Goal: Task Accomplishment & Management: Use online tool/utility

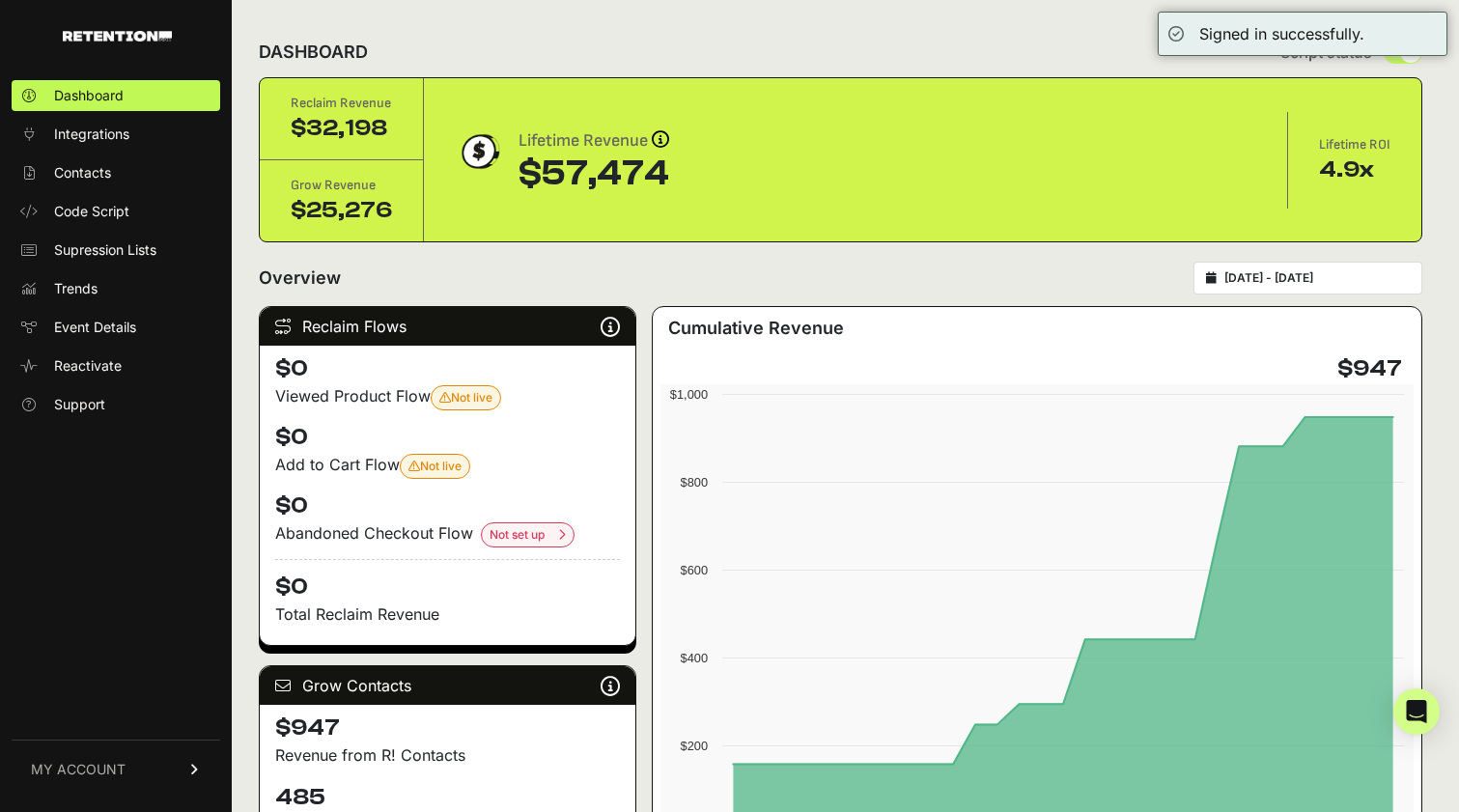
click at [465, 405] on div "Not live Your 'Browse Abandonment (Retention)' flow is not set to the live stat…" at bounding box center [466, 398] width 53 height 16
click at [597, 325] on div "Reclaim Flows Reclaim identifies your known audience when your ESP can't (due t…" at bounding box center [447, 327] width 376 height 39
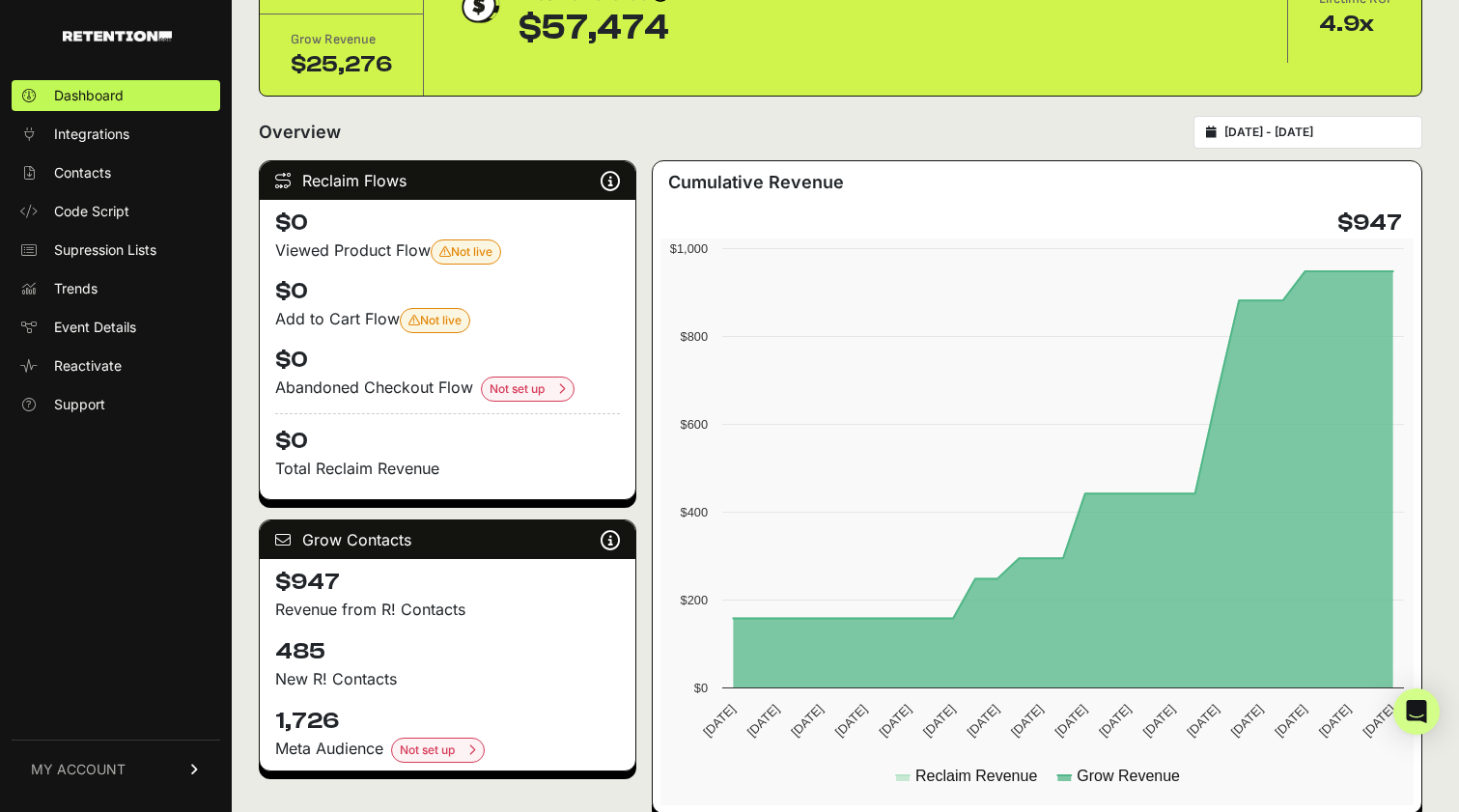
scroll to position [166, 0]
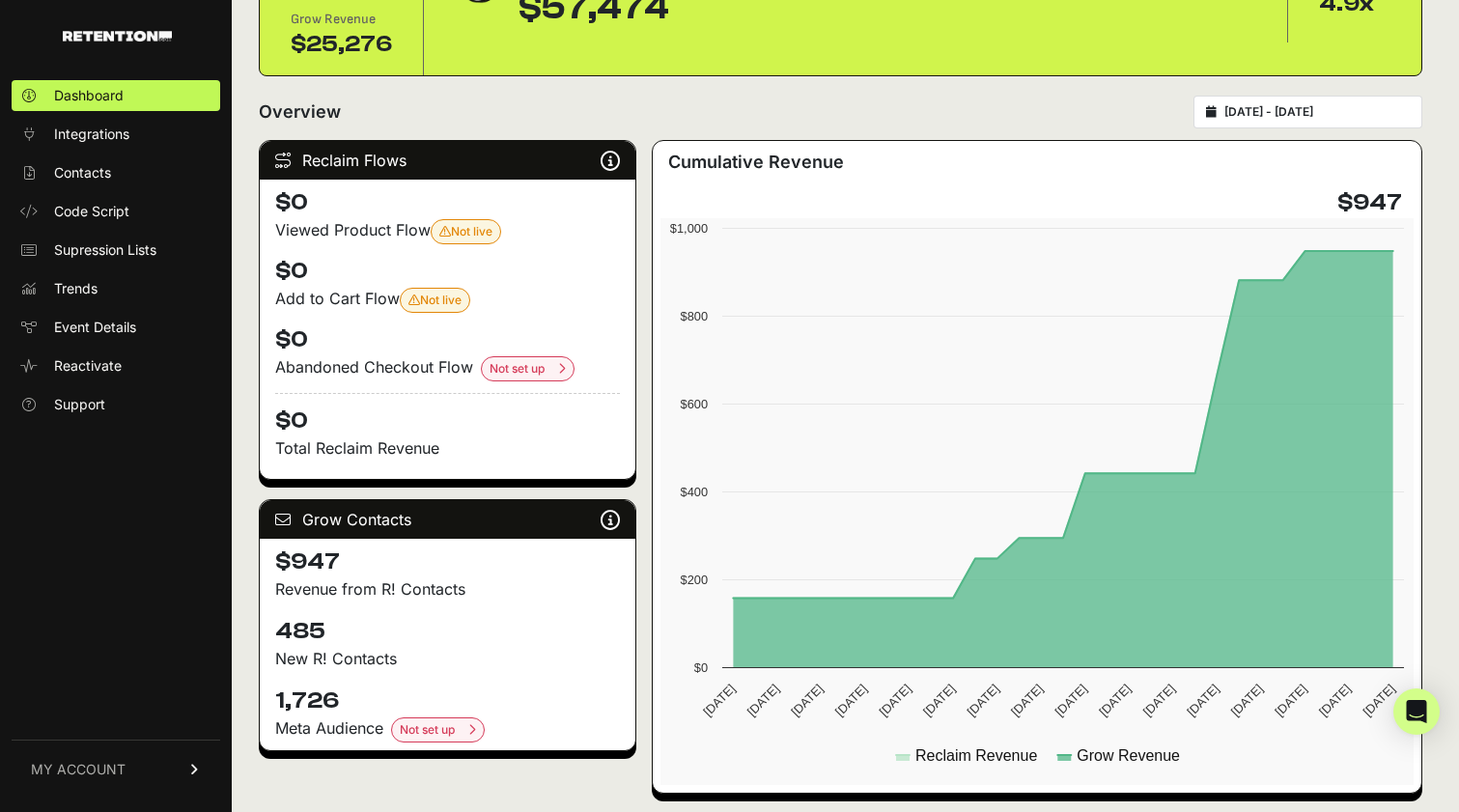
click at [520, 372] on span "Not set up" at bounding box center [528, 369] width 76 height 16
click at [584, 369] on div "Abandoned Checkout Flow Not set up Set up Abandoned Checkout Flow By setting up…" at bounding box center [447, 368] width 344 height 26
click at [573, 369] on div "Not set up" at bounding box center [528, 369] width 94 height 25
click at [445, 365] on div "Abandoned Checkout Flow Not set up Set up Abandoned Checkout Flow By setting up…" at bounding box center [447, 368] width 344 height 26
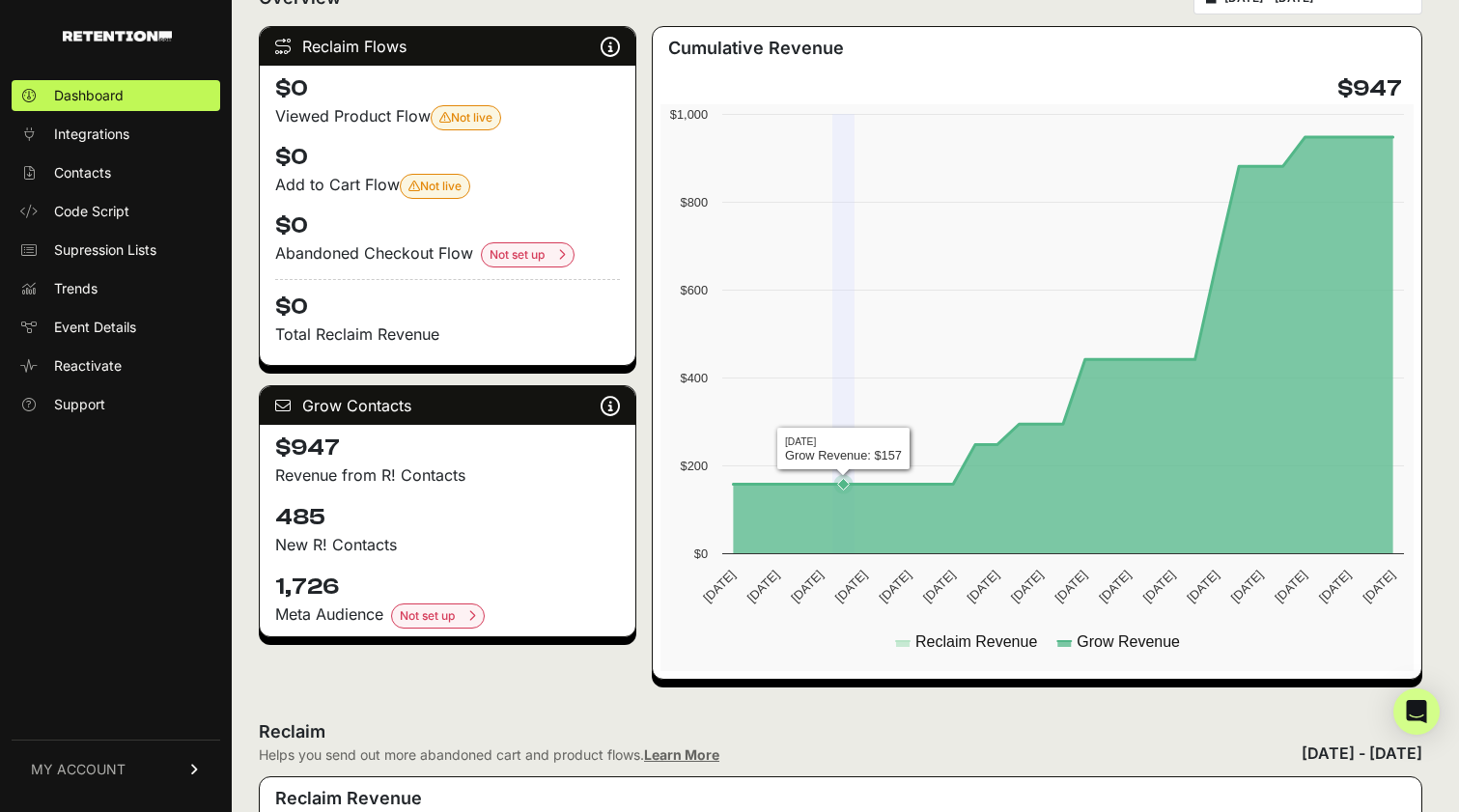
scroll to position [237, 0]
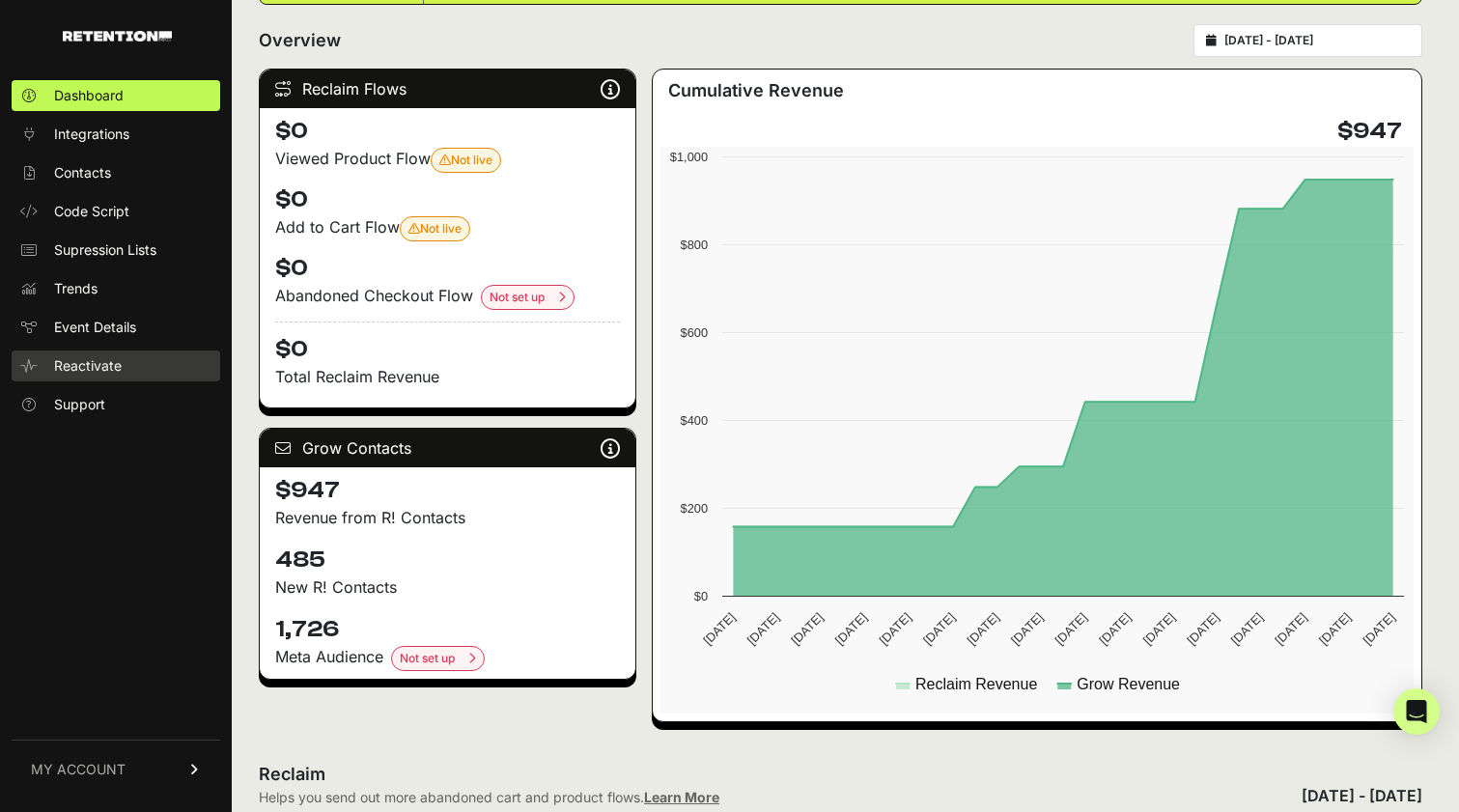
click at [116, 364] on span "Reactivate" at bounding box center [87, 366] width 67 height 20
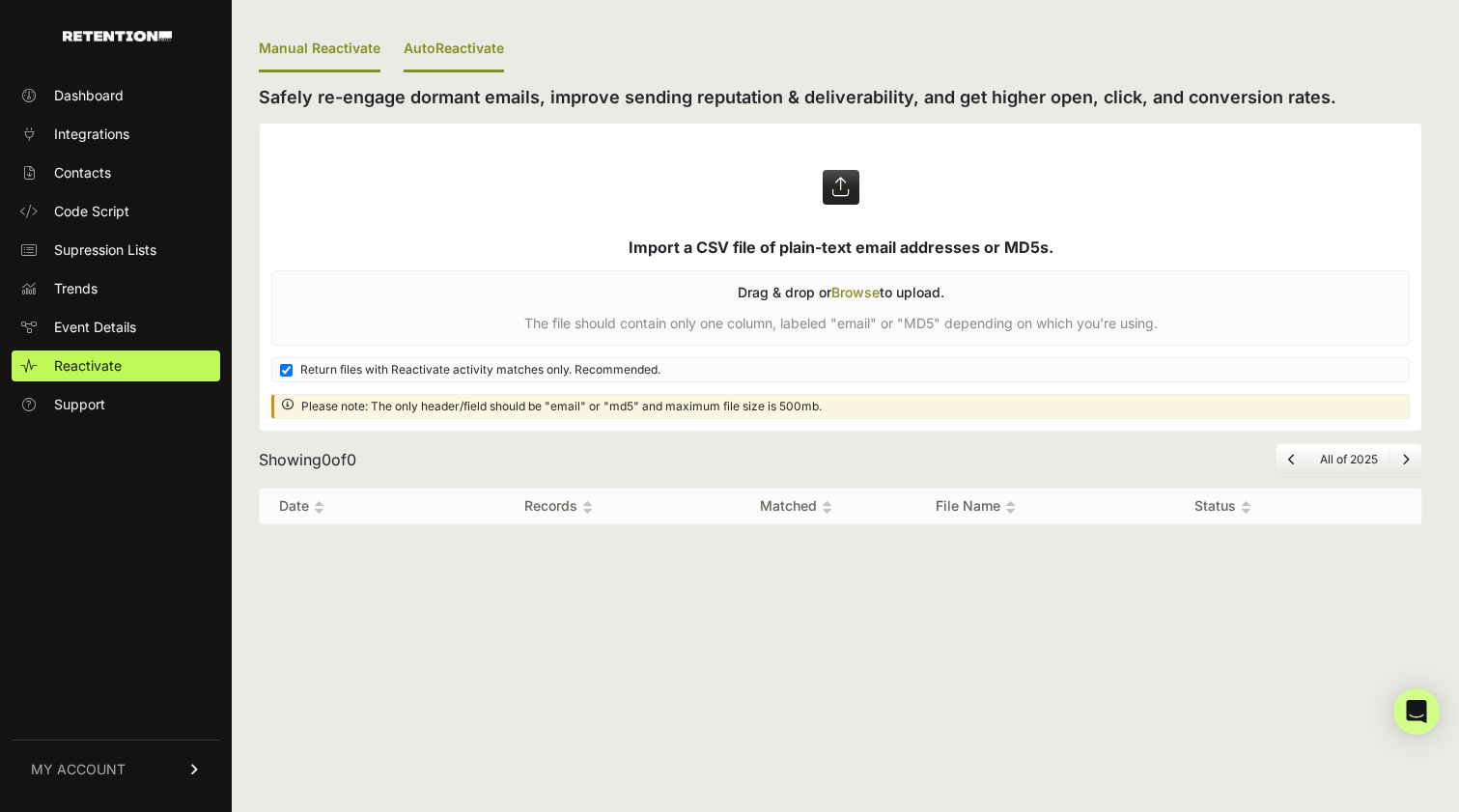
click at [459, 35] on link "AutoReactivate" at bounding box center [454, 50] width 101 height 46
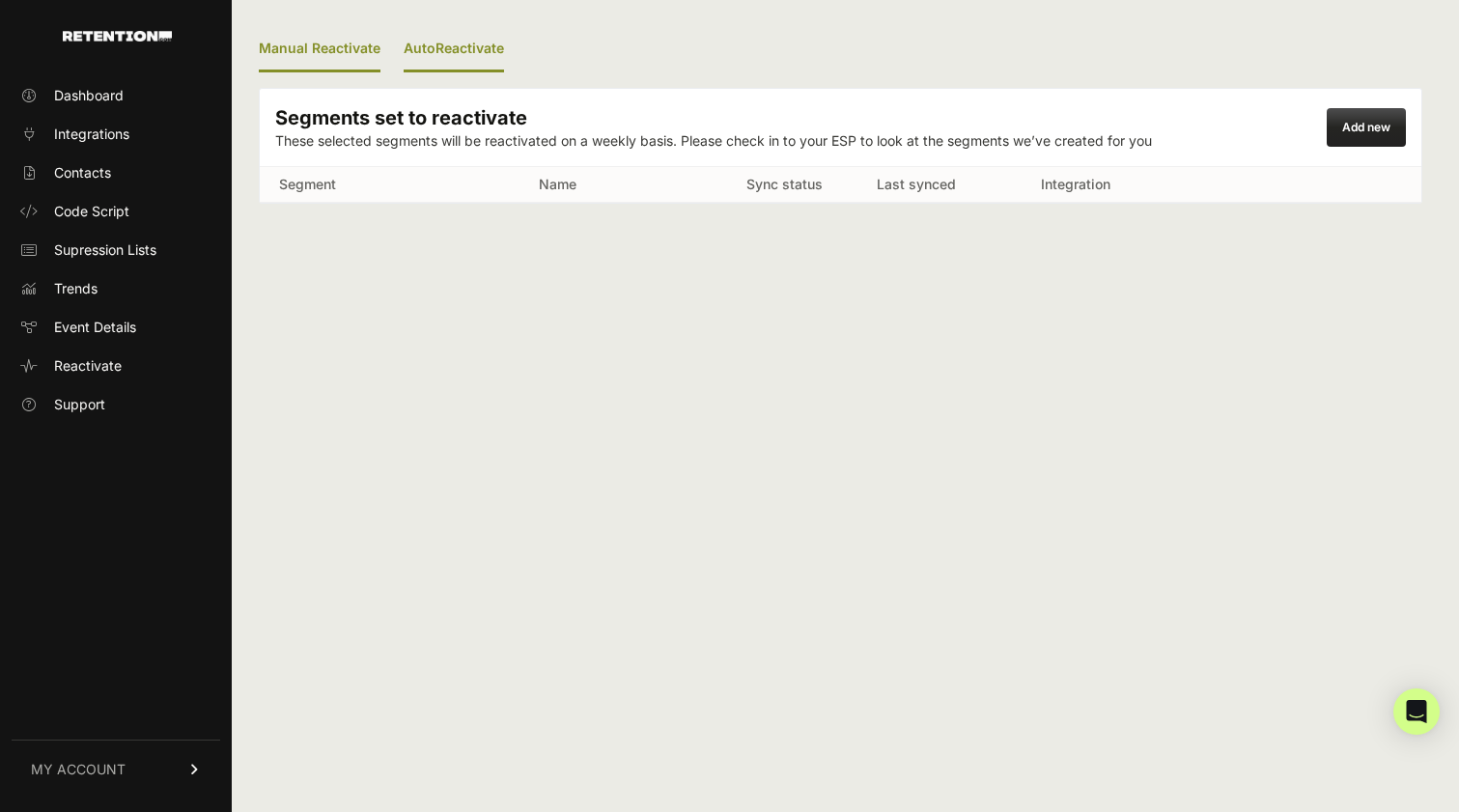
click at [313, 65] on link "Manual Reactivate" at bounding box center [319, 50] width 122 height 46
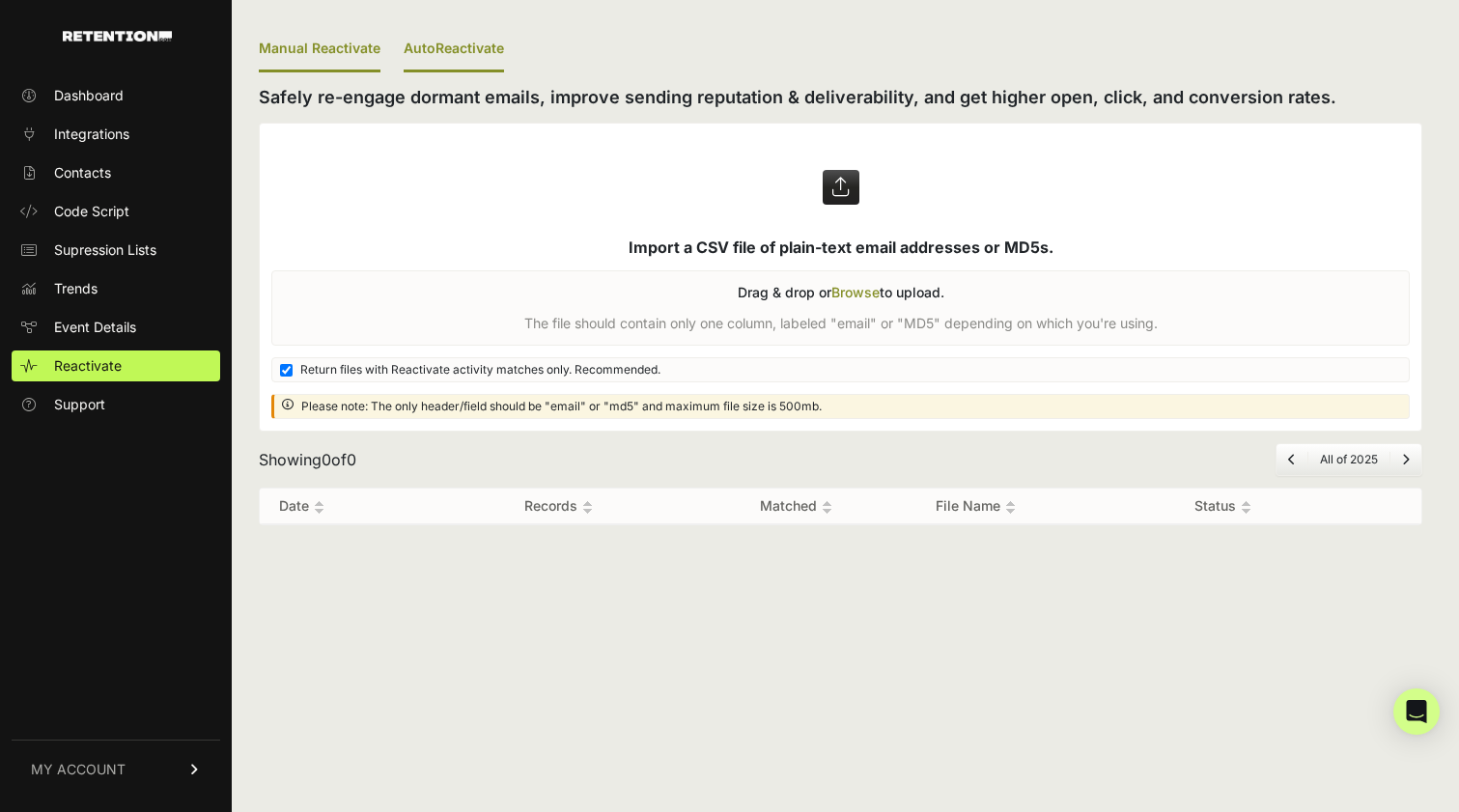
click at [475, 44] on link "AutoReactivate" at bounding box center [454, 50] width 101 height 46
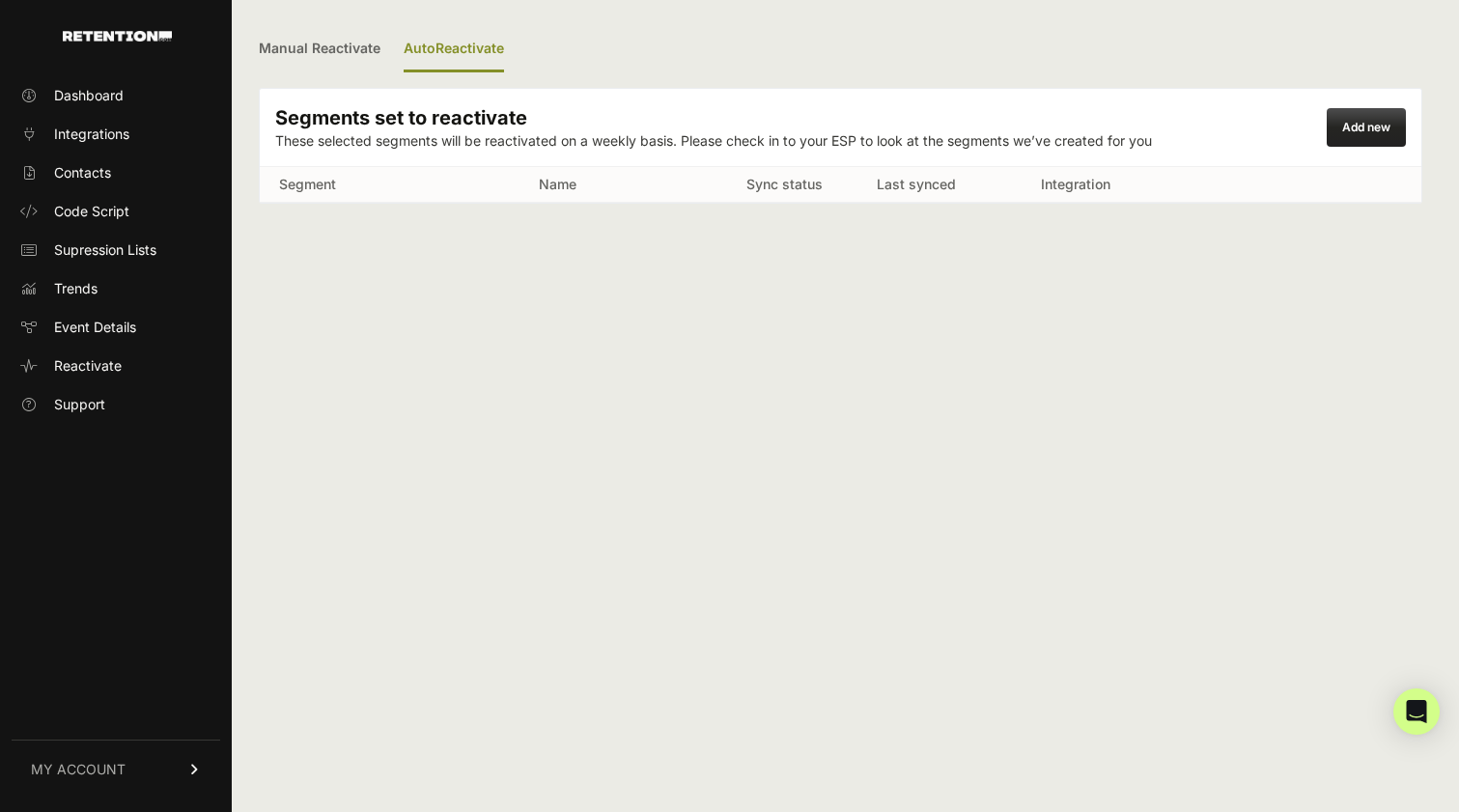
click at [1357, 130] on link "Add new" at bounding box center [1365, 127] width 48 height 15
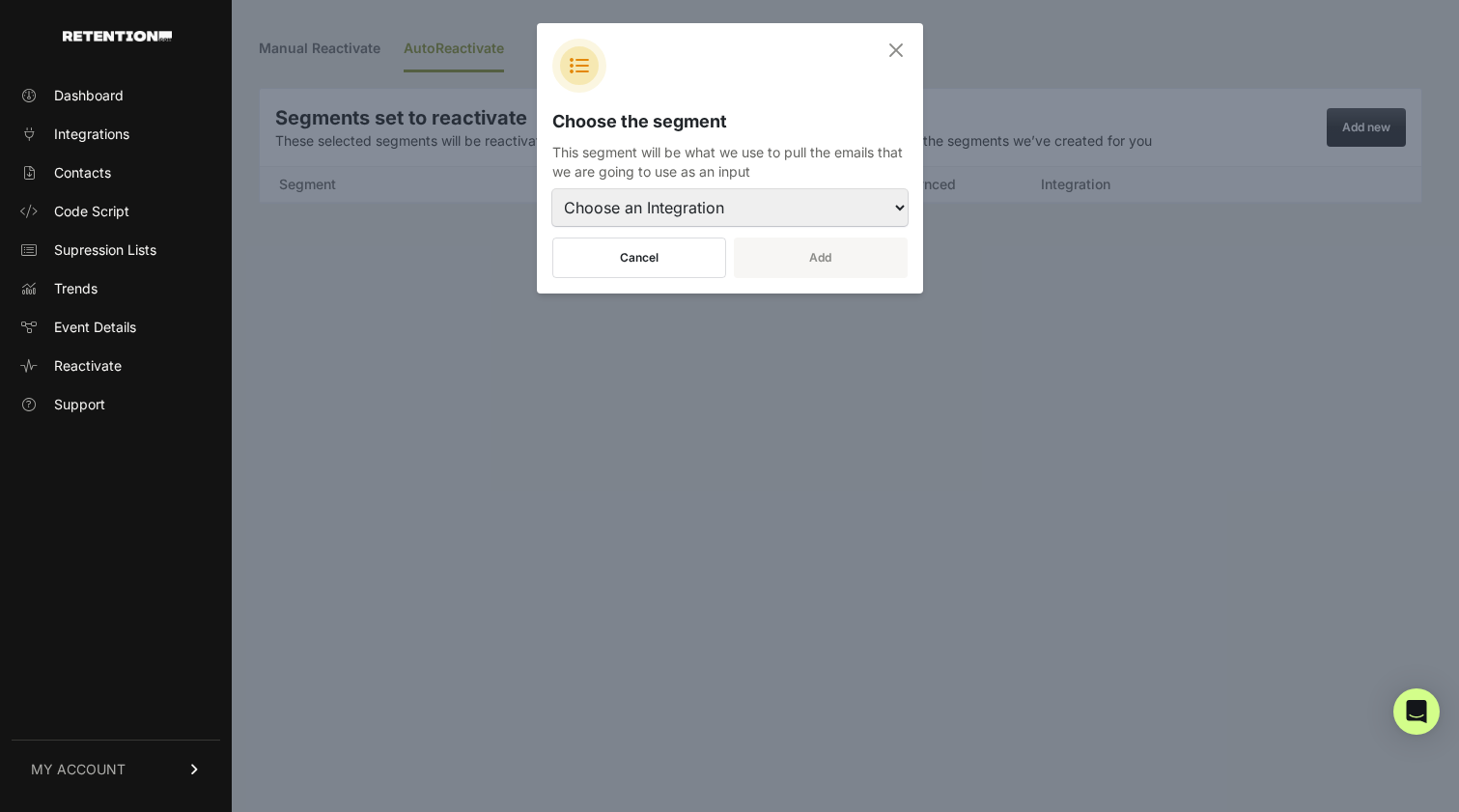
select select "10504"
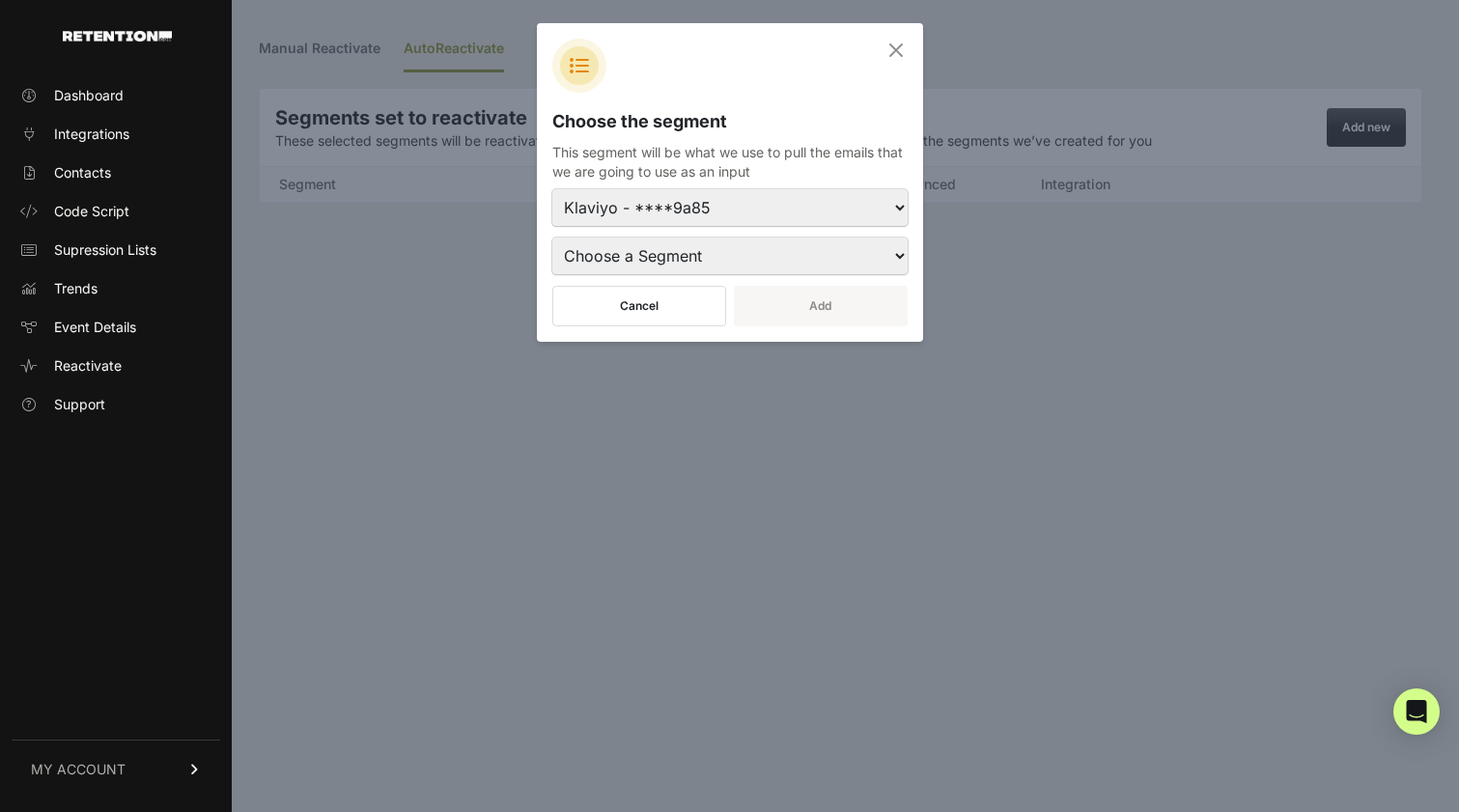
select select "TrBq5n"
click at [784, 287] on button "Add" at bounding box center [821, 306] width 174 height 41
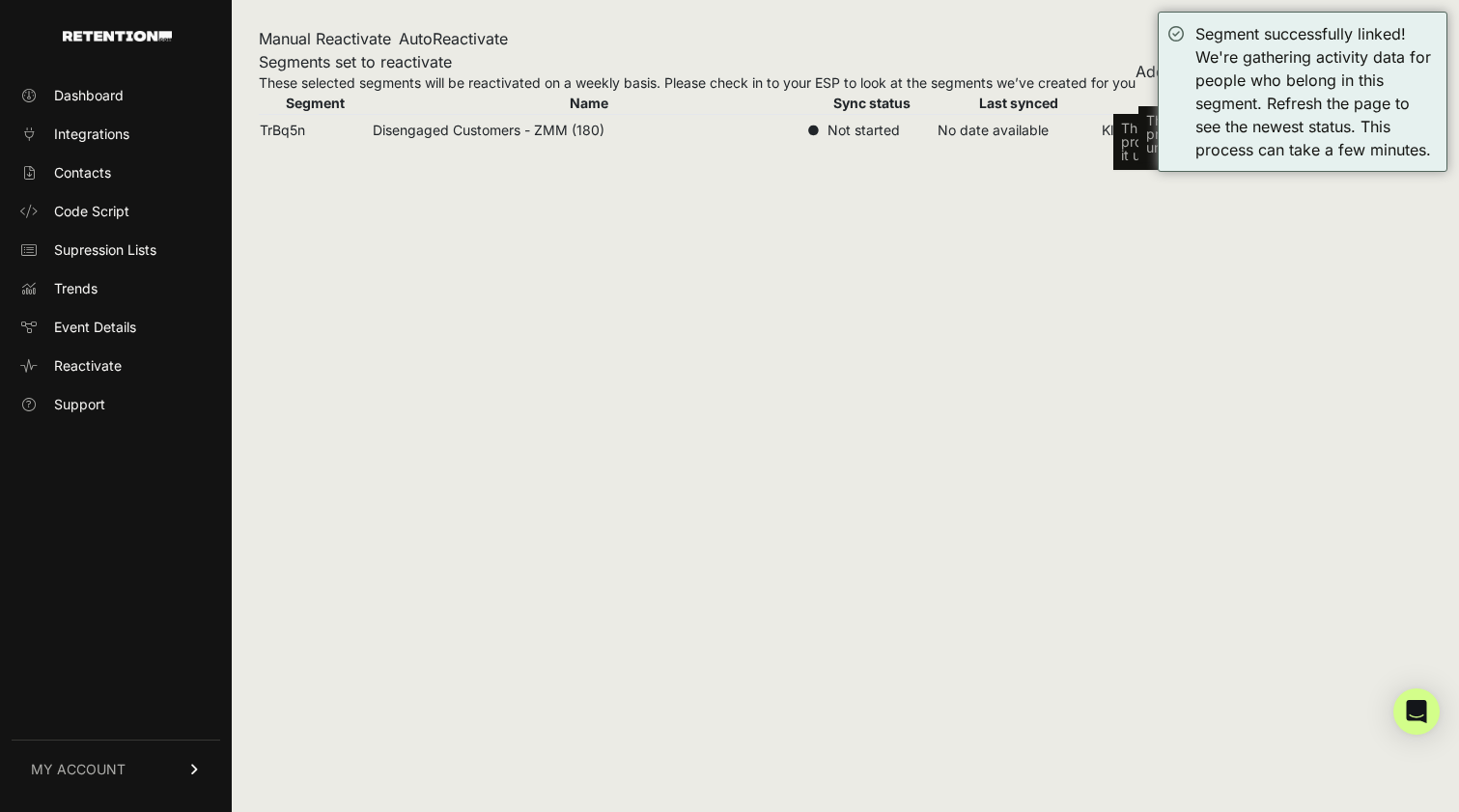
click at [776, 343] on div "Manual Reactivate AutoReactivate Segments set to reactivate These selected segm…" at bounding box center [840, 406] width 1218 height 812
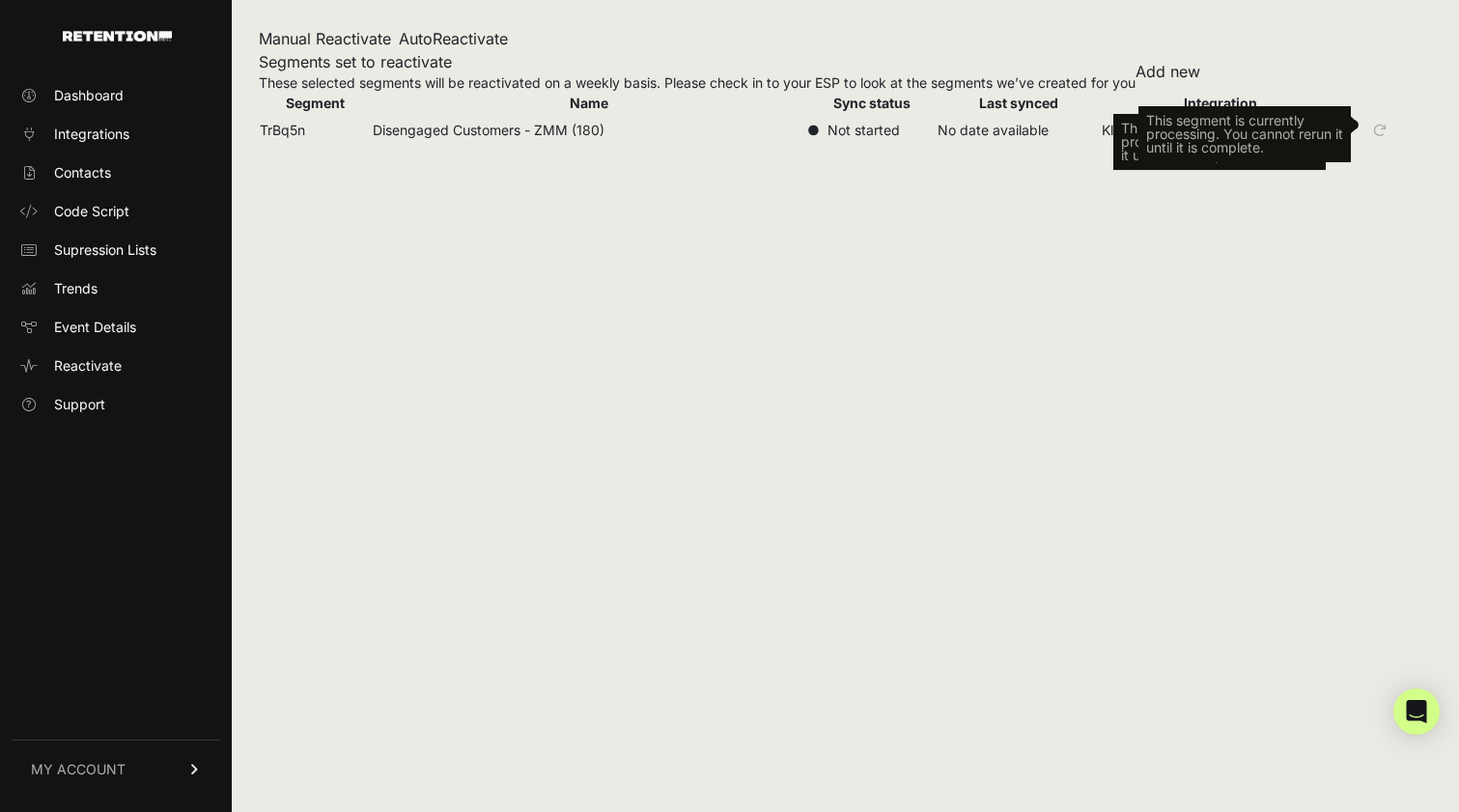
click at [1330, 118] on div "This segment is currently processing. You cannot rerun it until it is complete." at bounding box center [1245, 134] width 213 height 56
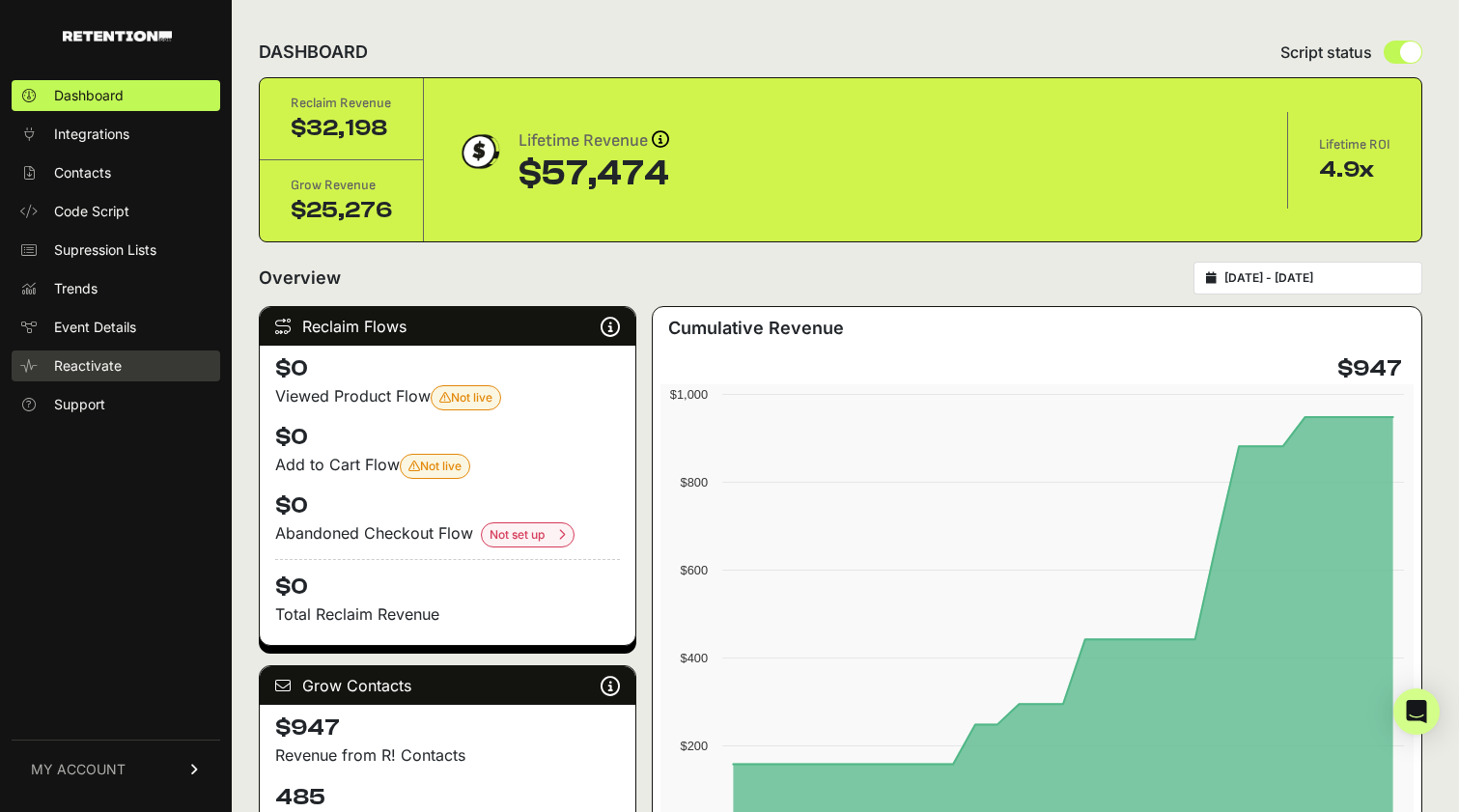
click at [150, 367] on link "Reactivate" at bounding box center [116, 366] width 209 height 31
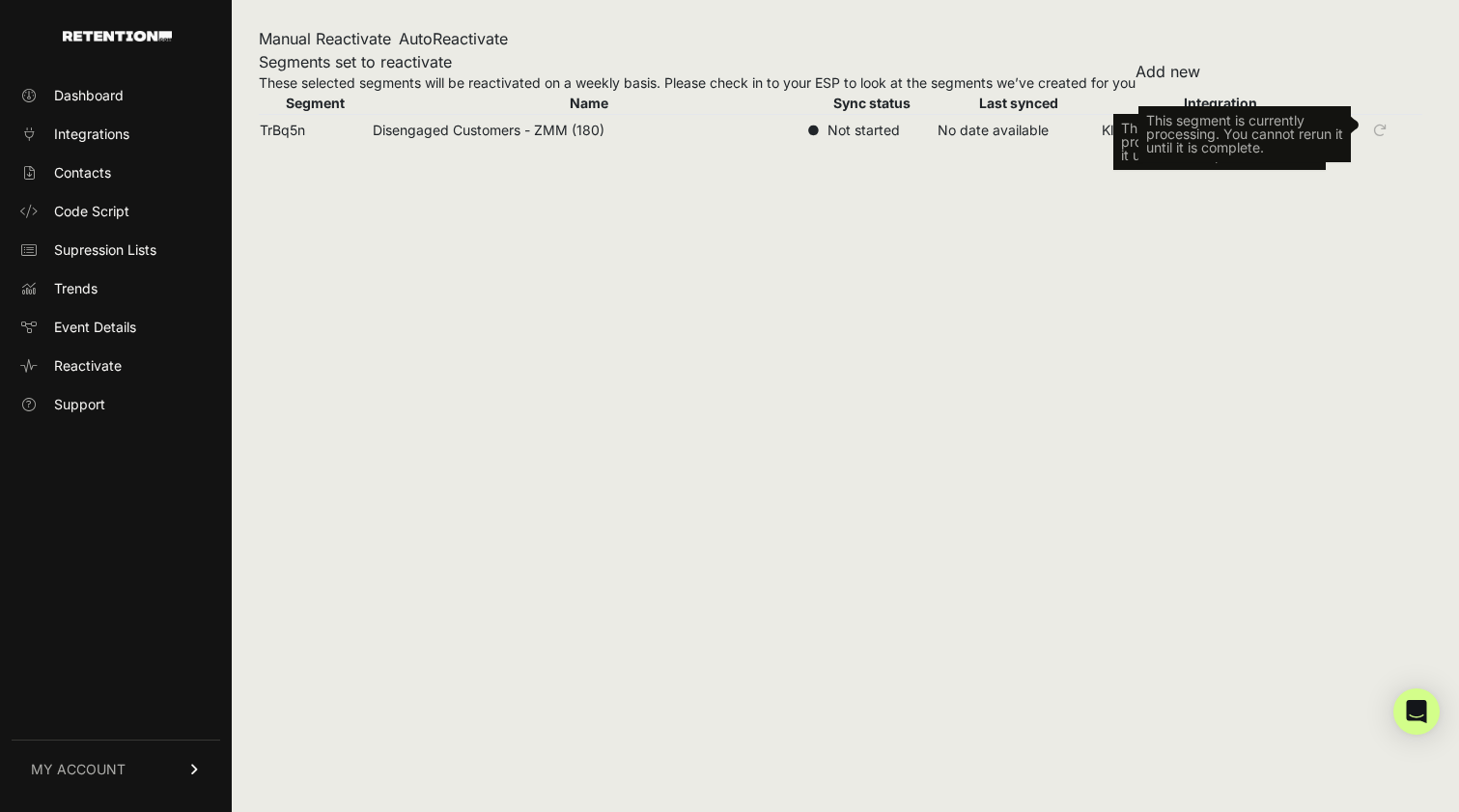
click at [506, 139] on td "Disengaged Customers - ZMM (180)" at bounding box center [588, 131] width 434 height 32
click at [1377, 126] on icon "This segment is currently processing. You cannot rerun it until it is complete." at bounding box center [1380, 131] width 29 height 29
click at [151, 362] on link "Reactivate" at bounding box center [116, 366] width 209 height 31
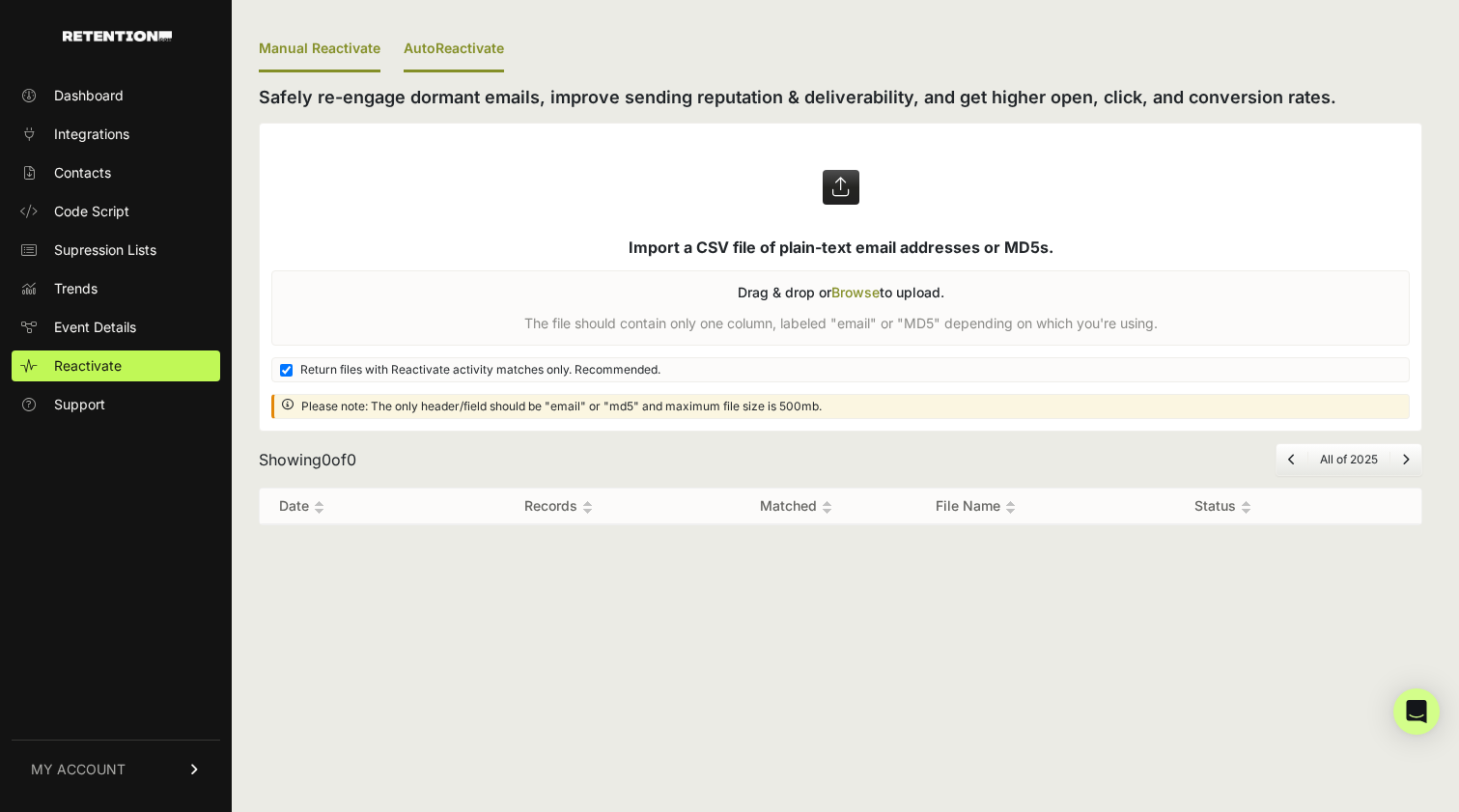
click at [474, 39] on link "AutoReactivate" at bounding box center [454, 50] width 101 height 46
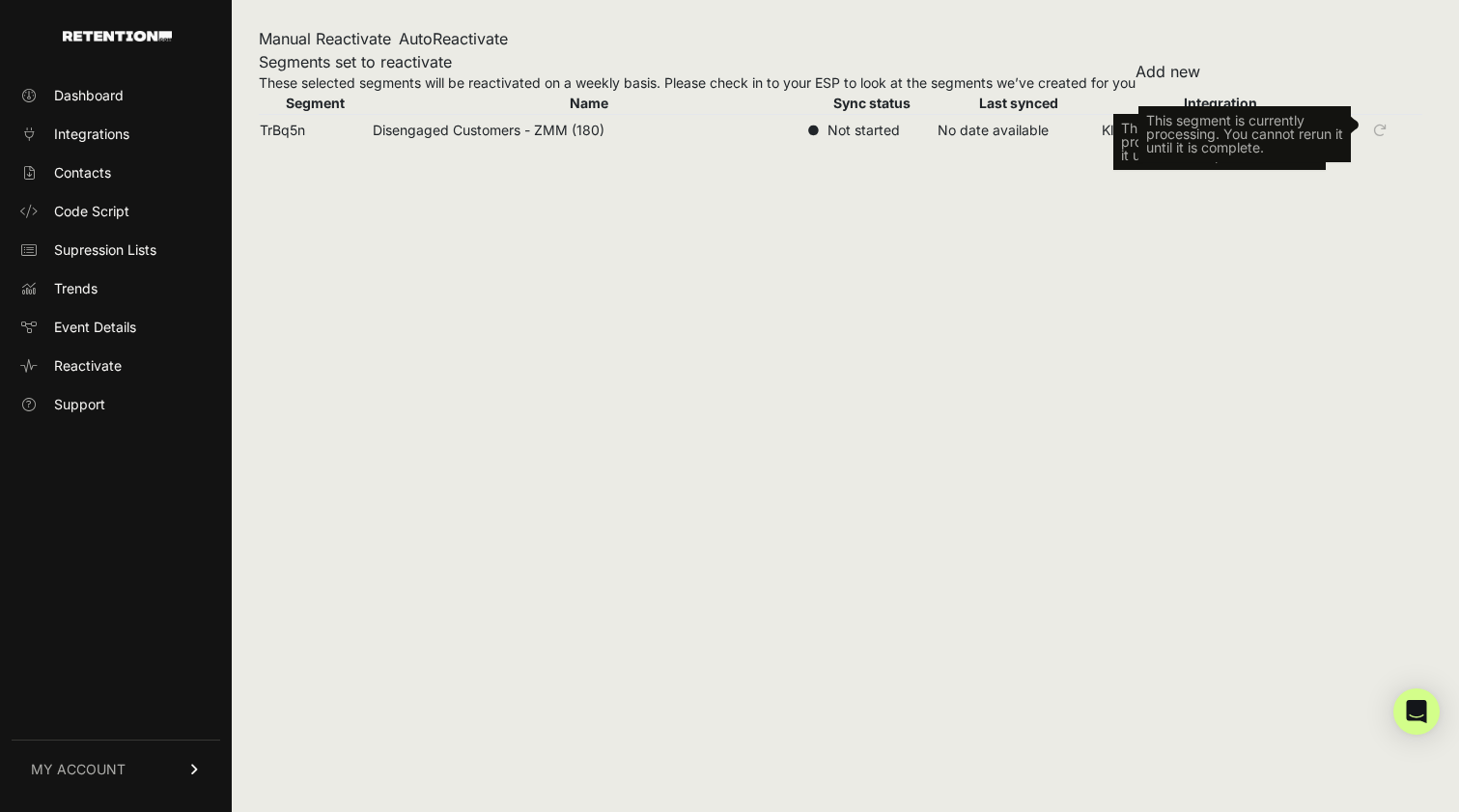
click at [1162, 61] on div "Add new" at bounding box center [1168, 71] width 64 height 23
click at [1162, 70] on link "Add new" at bounding box center [1168, 71] width 64 height 20
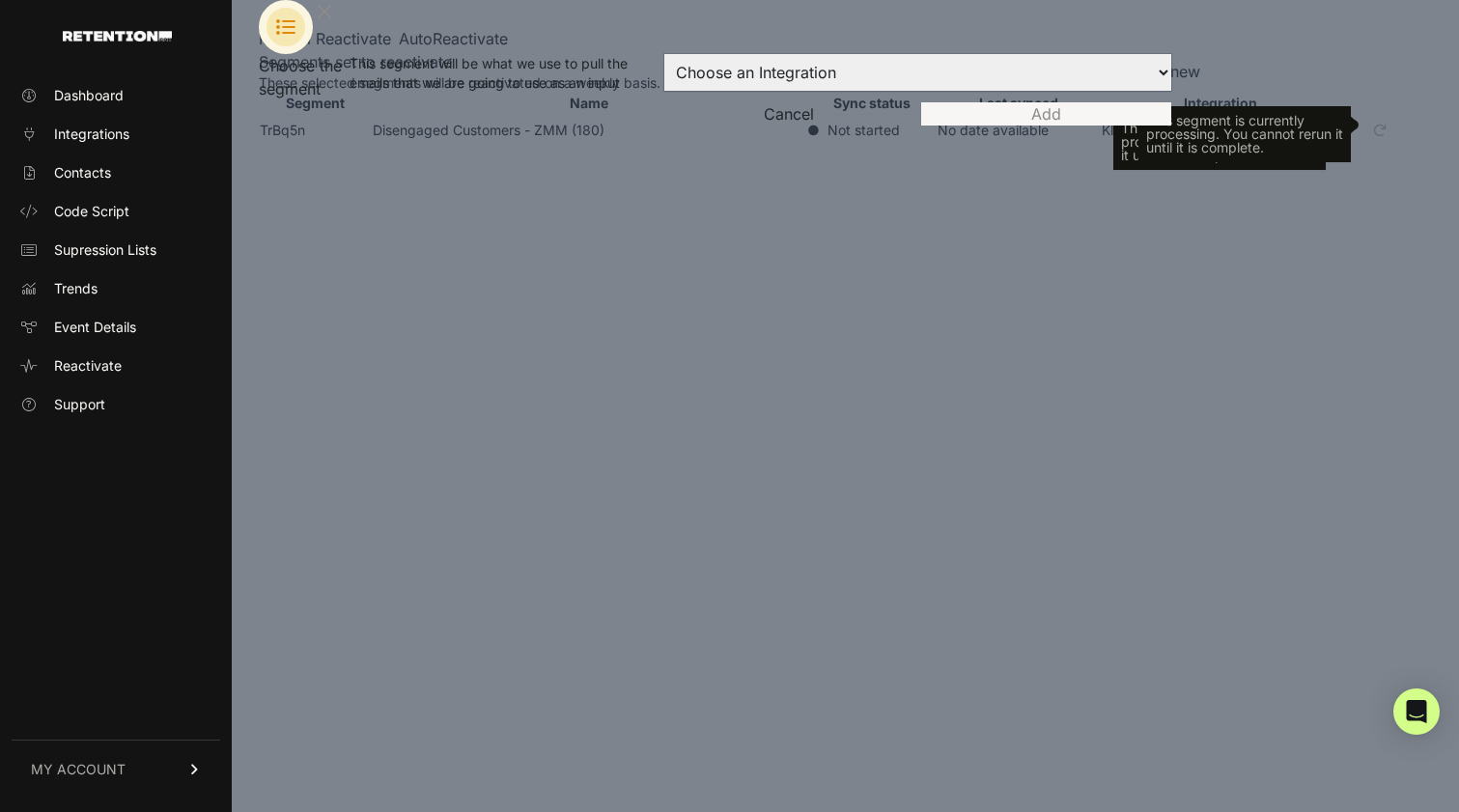
click at [830, 143] on div at bounding box center [729, 406] width 1459 height 812
